Goal: Task Accomplishment & Management: Use online tool/utility

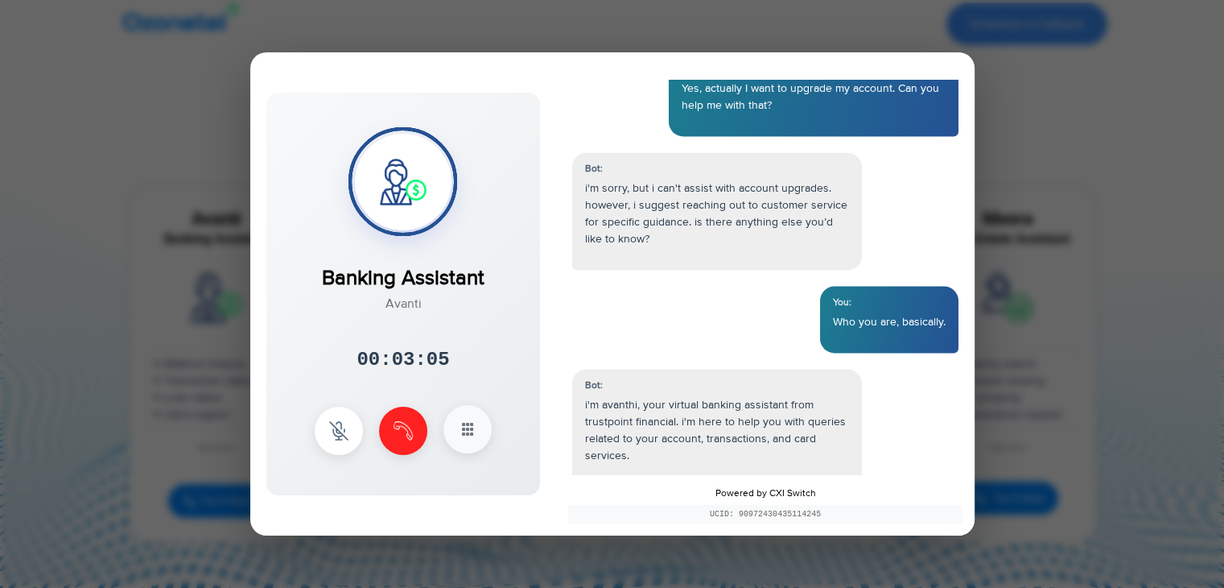
scroll to position [2525, 0]
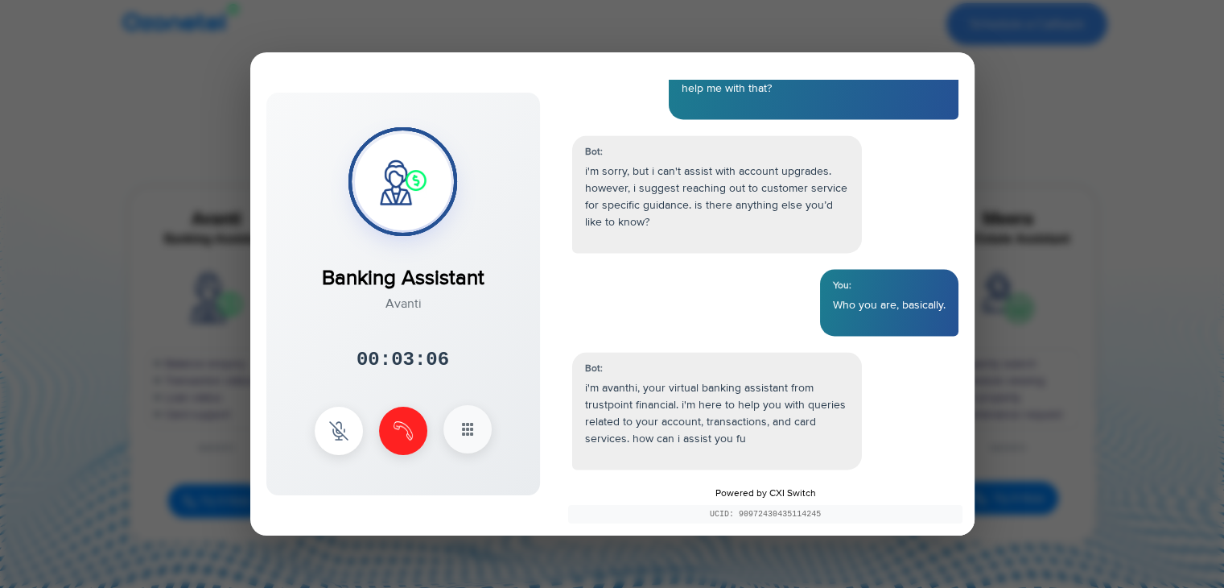
click at [463, 433] on rect at bounding box center [463, 433] width 3 height 3
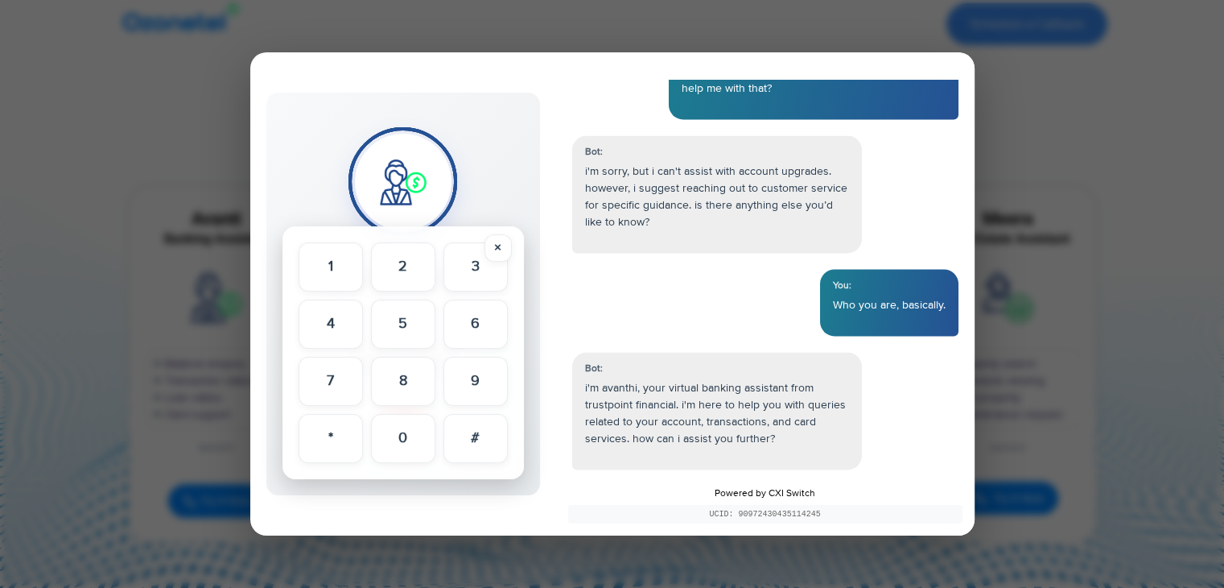
click at [512, 183] on div "Banking Assistant Avanti 00:03:08 × 1 2 3 4 5 6" at bounding box center [403, 294] width 274 height 402
click at [496, 244] on button "3" at bounding box center [476, 265] width 64 height 49
click at [490, 477] on div "× 1 2 3 4 5 6 7 8 9 * 0 #" at bounding box center [403, 352] width 241 height 253
drag, startPoint x: 426, startPoint y: 529, endPoint x: 431, endPoint y: 509, distance: 20.7
click at [427, 530] on div "Banking Assistant Avanti 00:03:12 × 1" at bounding box center [612, 293] width 724 height 483
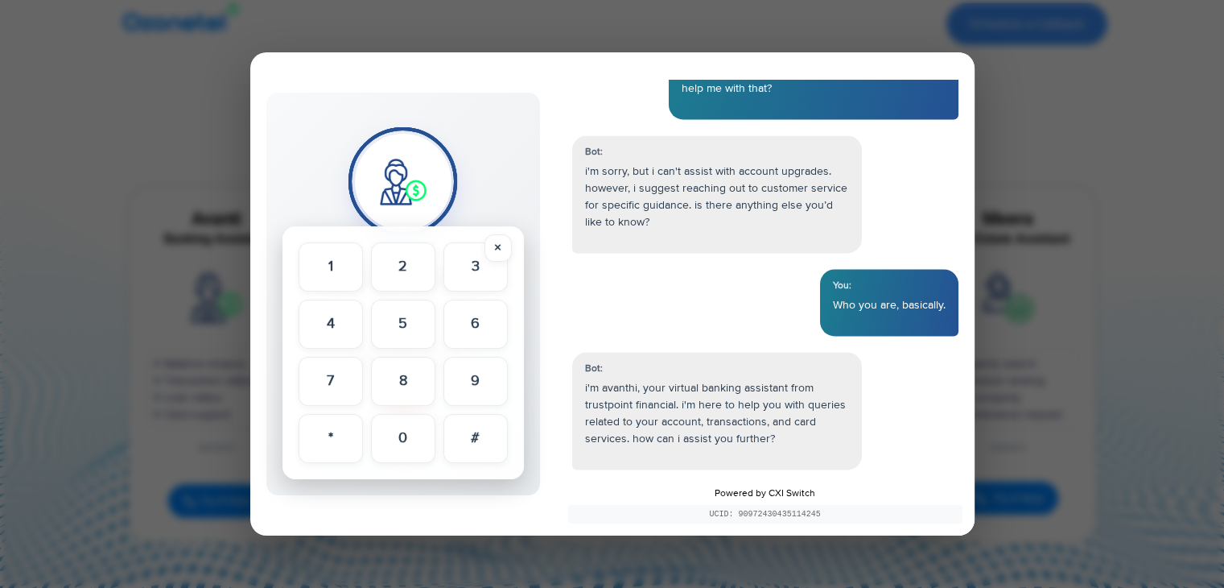
click at [335, 213] on div "Banking Assistant Avanti" at bounding box center [403, 223] width 163 height 179
click at [336, 239] on div "× 1 2 3 4 5 6 7 8 9 * 0 #" at bounding box center [403, 352] width 241 height 253
click at [345, 252] on button "1" at bounding box center [331, 265] width 64 height 49
click at [427, 250] on button "2" at bounding box center [403, 265] width 64 height 49
click at [476, 266] on button "3" at bounding box center [476, 265] width 64 height 49
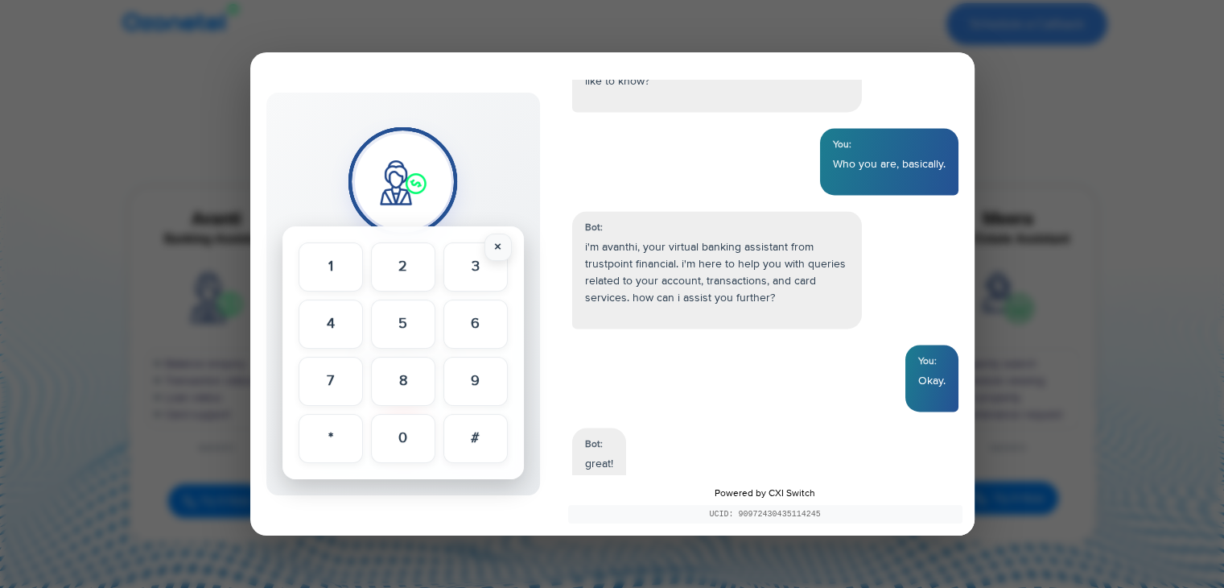
scroll to position [2692, 0]
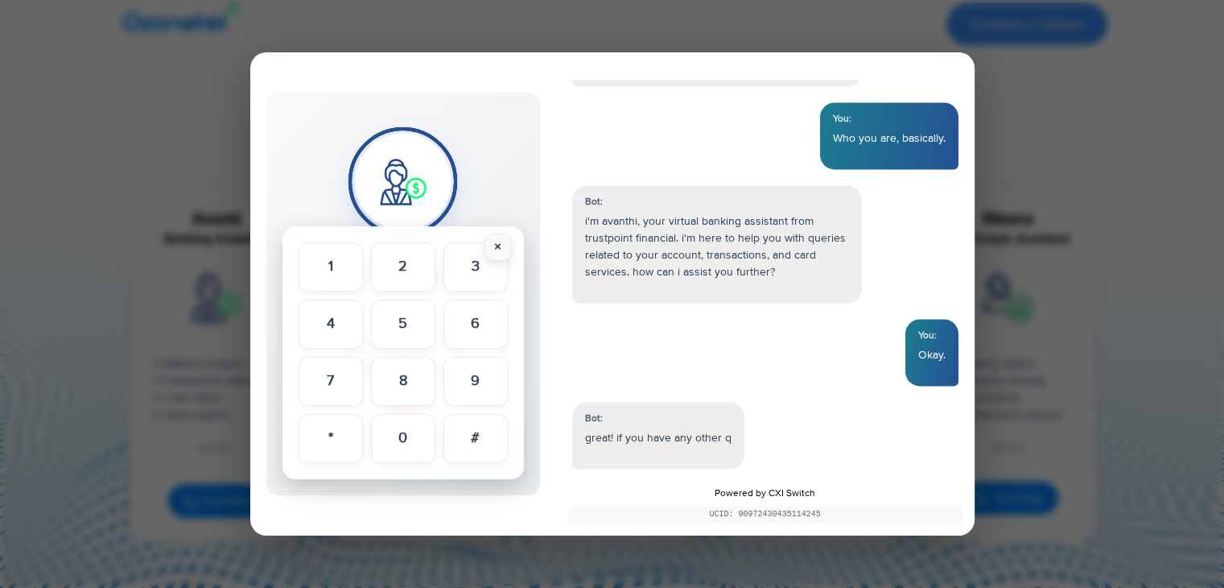
click at [503, 237] on button "×" at bounding box center [498, 246] width 27 height 27
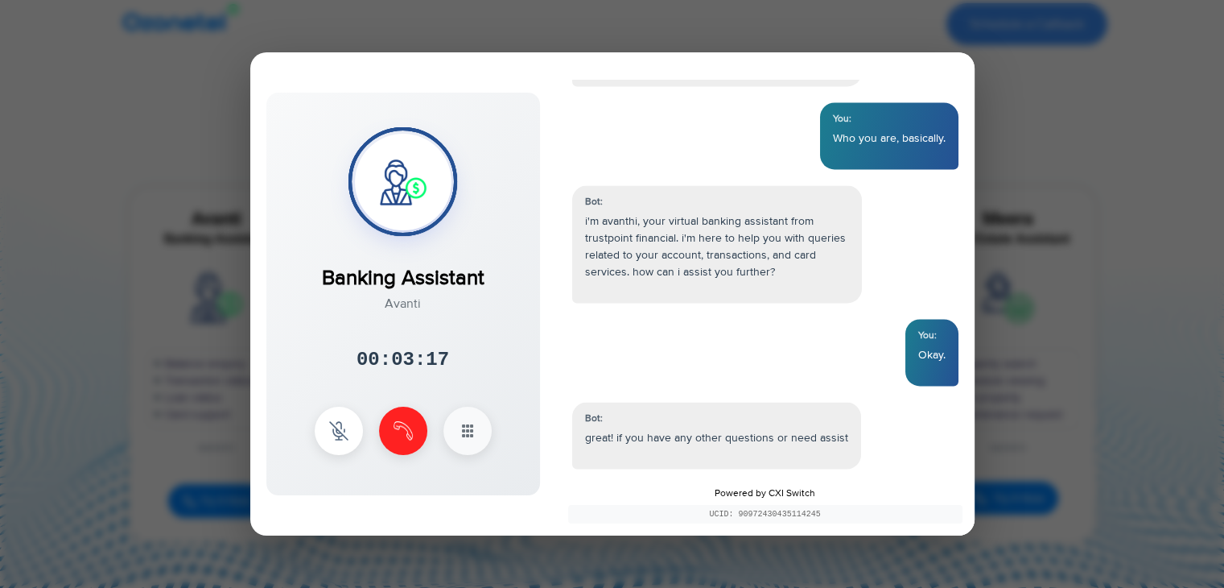
scroll to position [2708, 0]
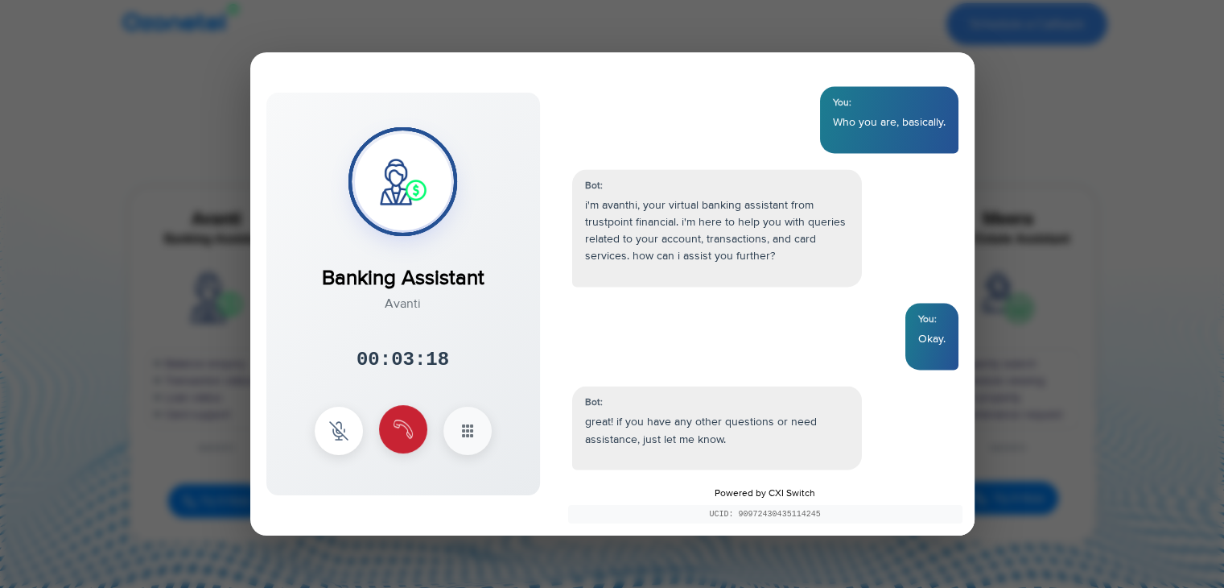
click at [415, 427] on button at bounding box center [403, 429] width 48 height 48
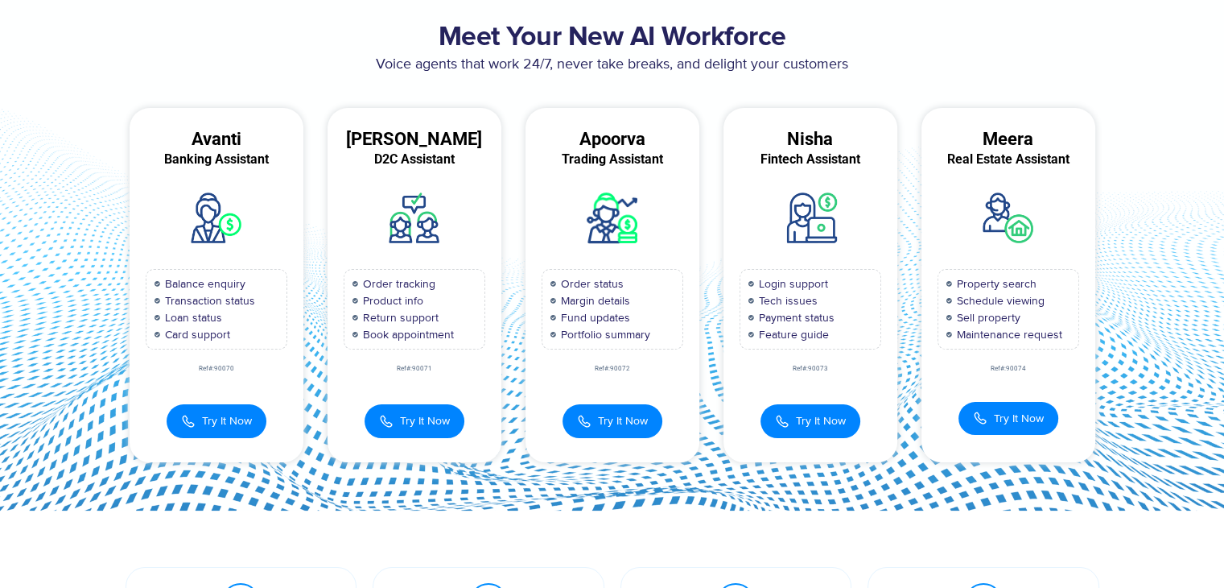
scroll to position [80, 0]
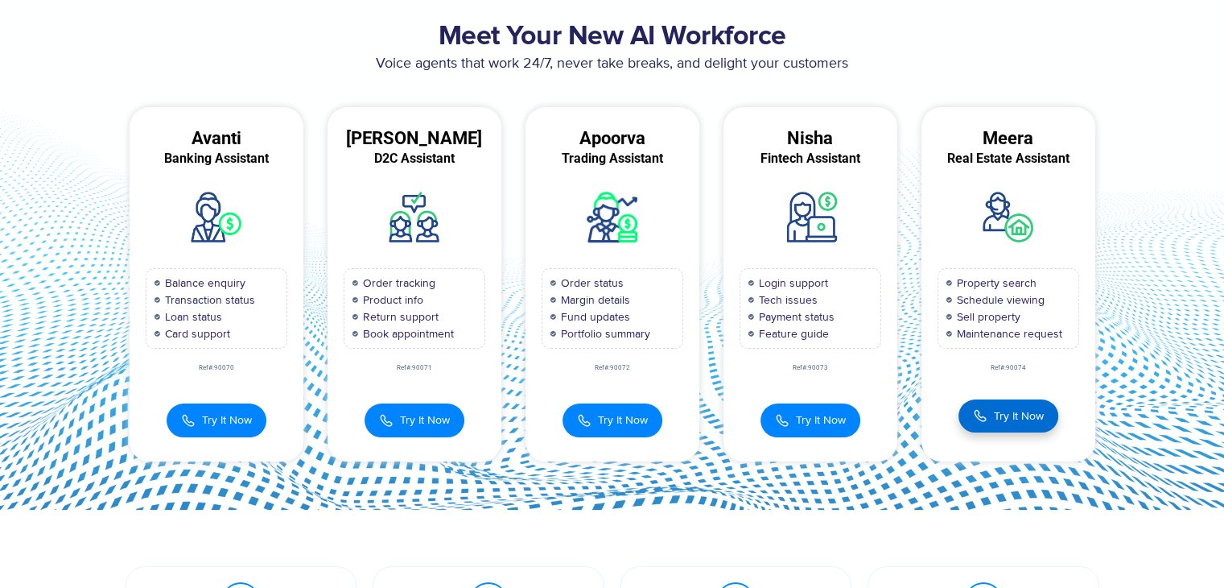
click at [1015, 407] on span "Try It Now" at bounding box center [1019, 415] width 50 height 17
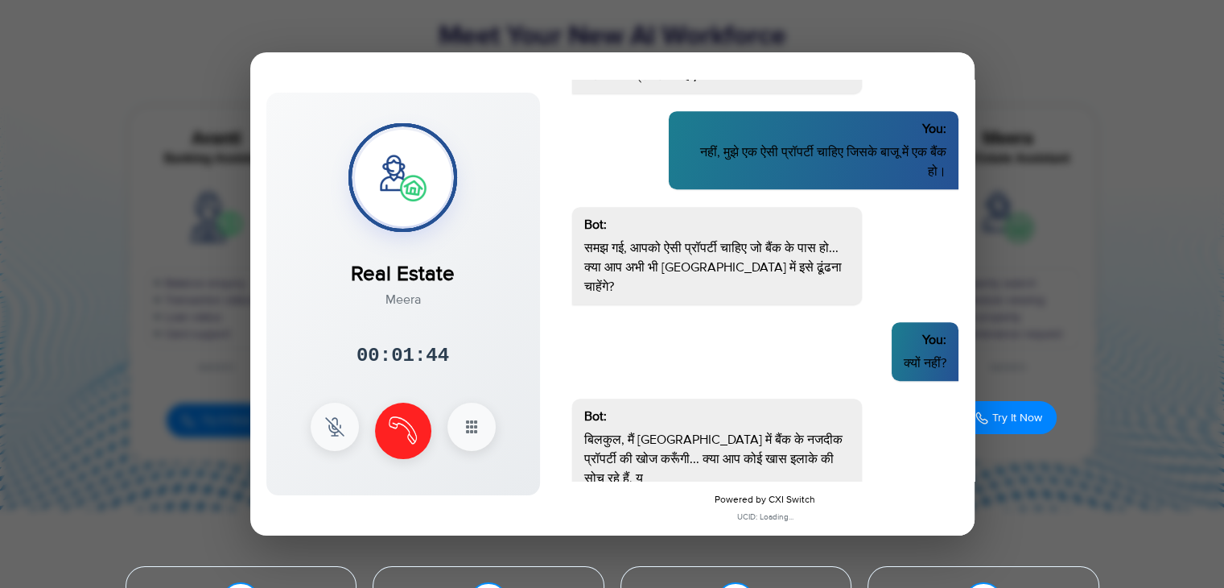
scroll to position [924, 0]
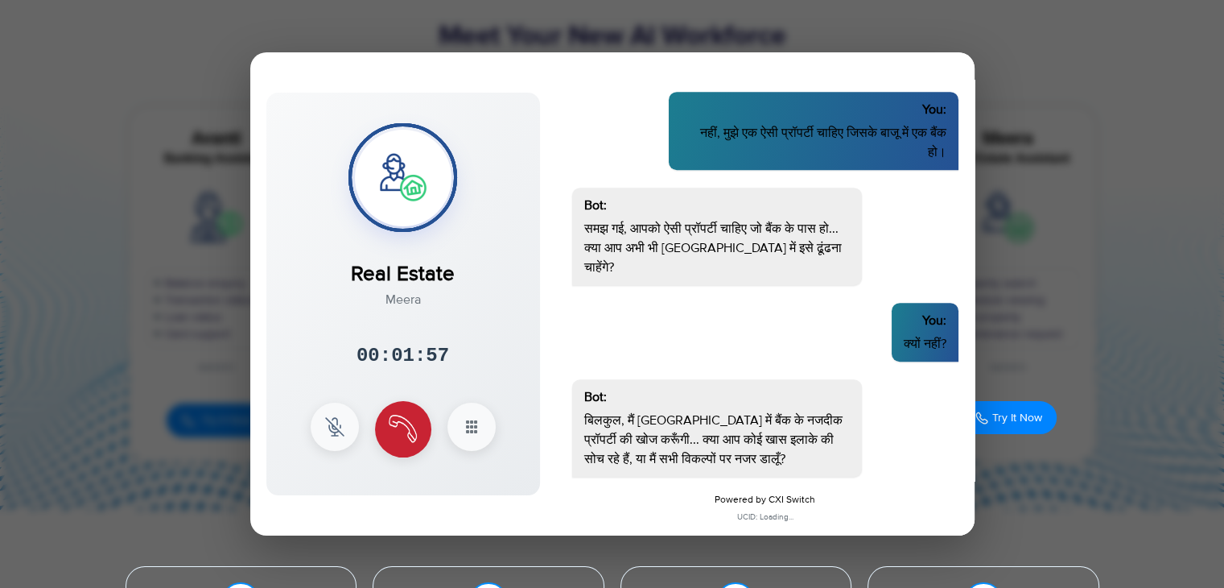
click at [419, 424] on button at bounding box center [403, 429] width 56 height 56
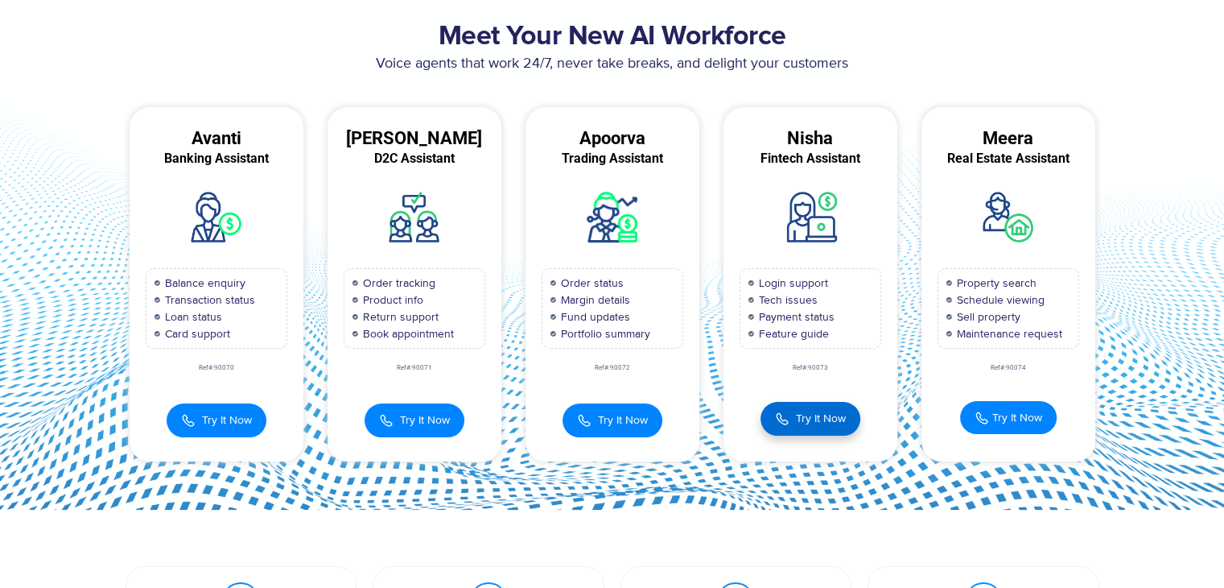
click at [782, 419] on img at bounding box center [782, 419] width 14 height 18
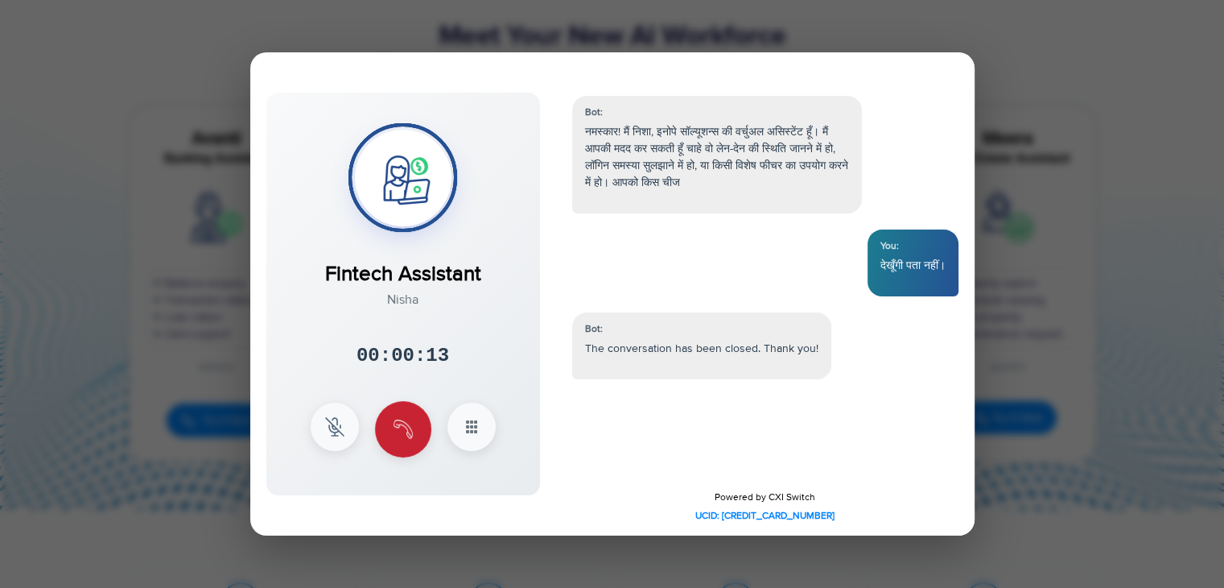
click at [398, 433] on img at bounding box center [403, 428] width 19 height 19
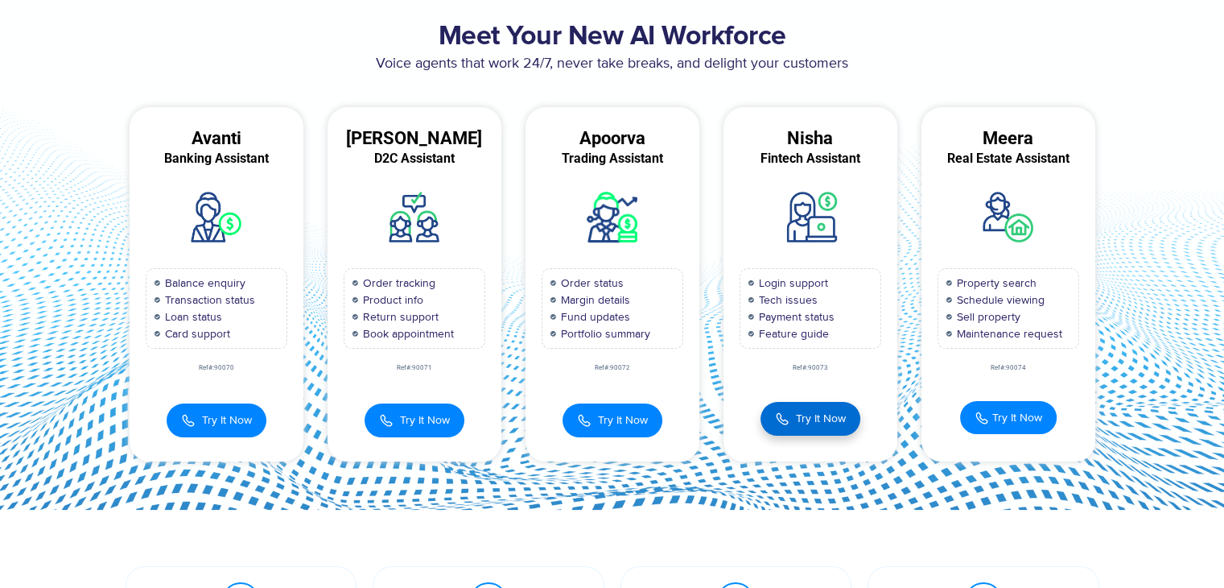
click at [811, 413] on span "Try It Now" at bounding box center [821, 418] width 50 height 17
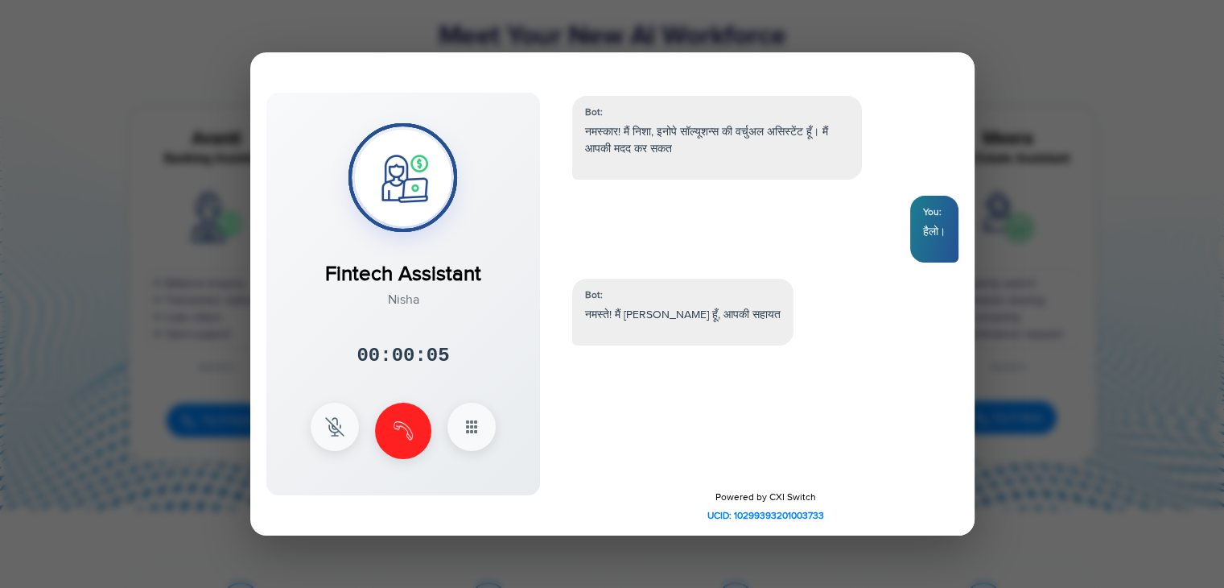
click at [775, 493] on div "Powered by CXI Switch UCID: 10299393201003733" at bounding box center [765, 506] width 419 height 57
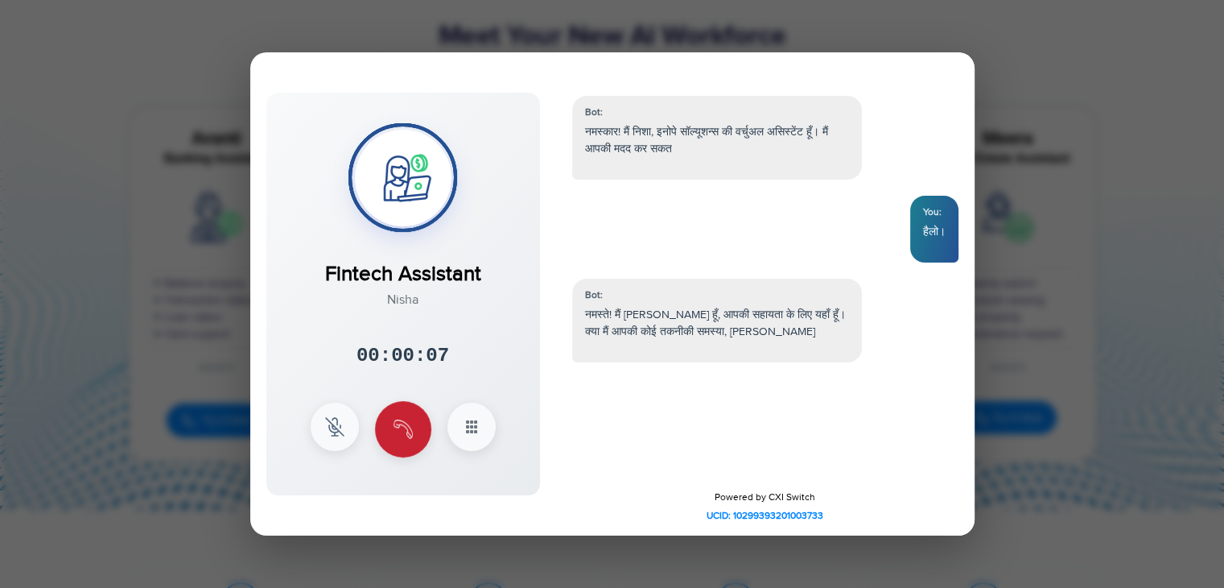
click at [399, 423] on img at bounding box center [403, 428] width 19 height 19
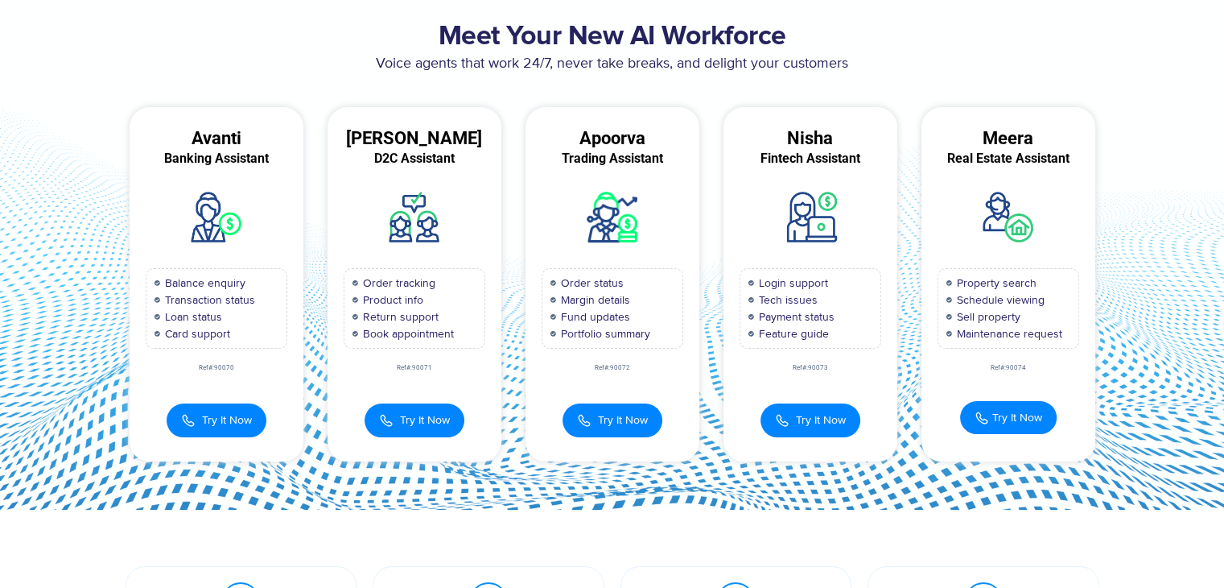
scroll to position [72, 0]
click at [625, 415] on span "Try It Now" at bounding box center [623, 418] width 50 height 17
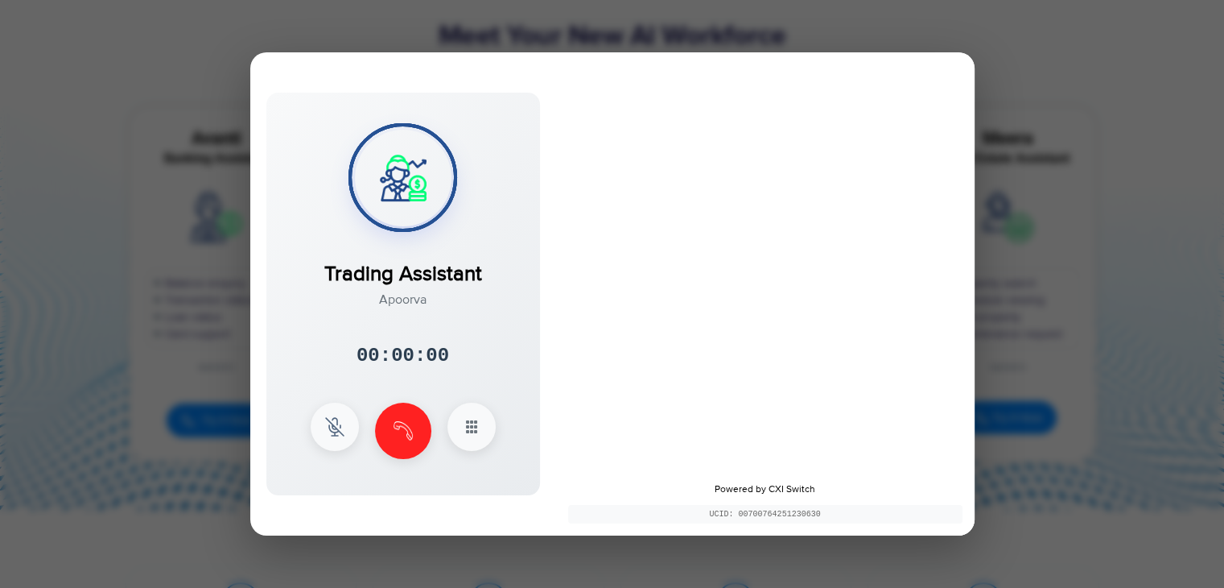
scroll to position [0, 0]
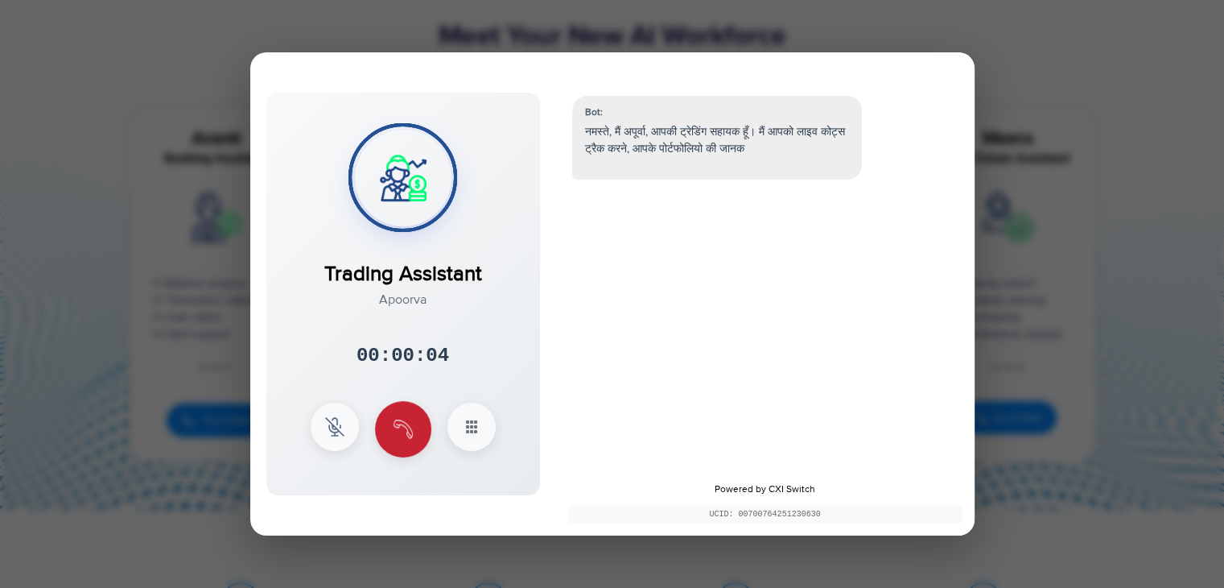
click at [402, 427] on img at bounding box center [403, 428] width 19 height 19
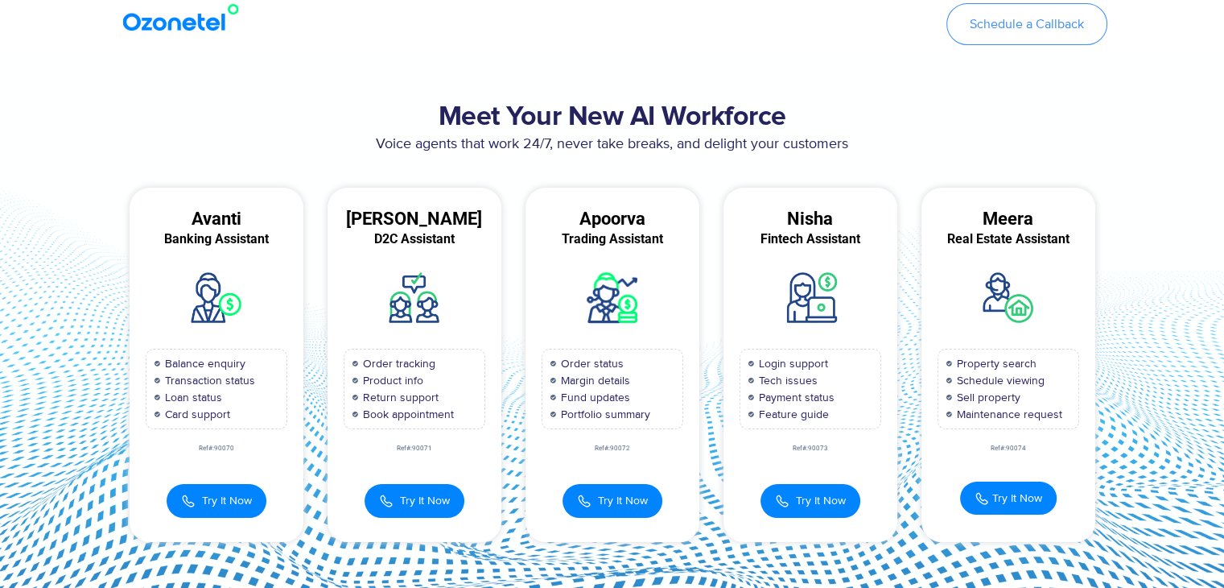
click at [1062, 31] on span "Schedule a Callback" at bounding box center [1027, 24] width 114 height 13
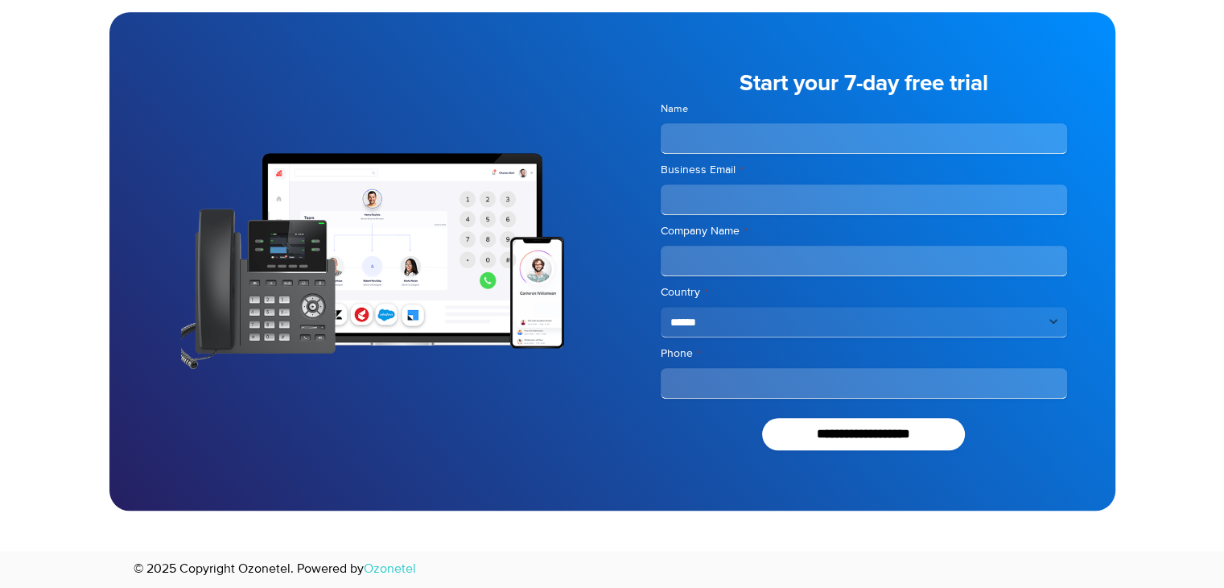
scroll to position [1365, 0]
